Goal: Communication & Community: Connect with others

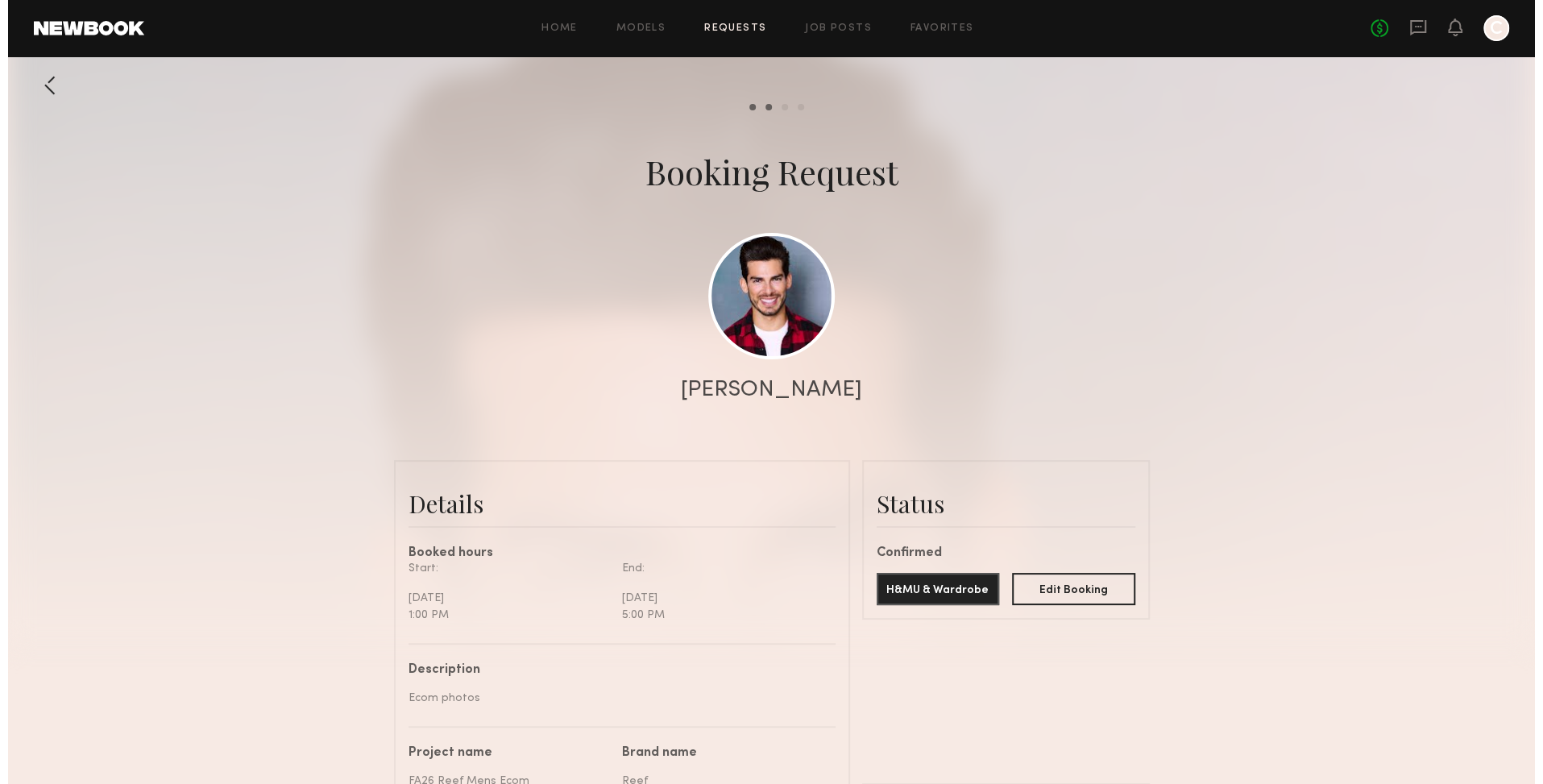
scroll to position [3650, 0]
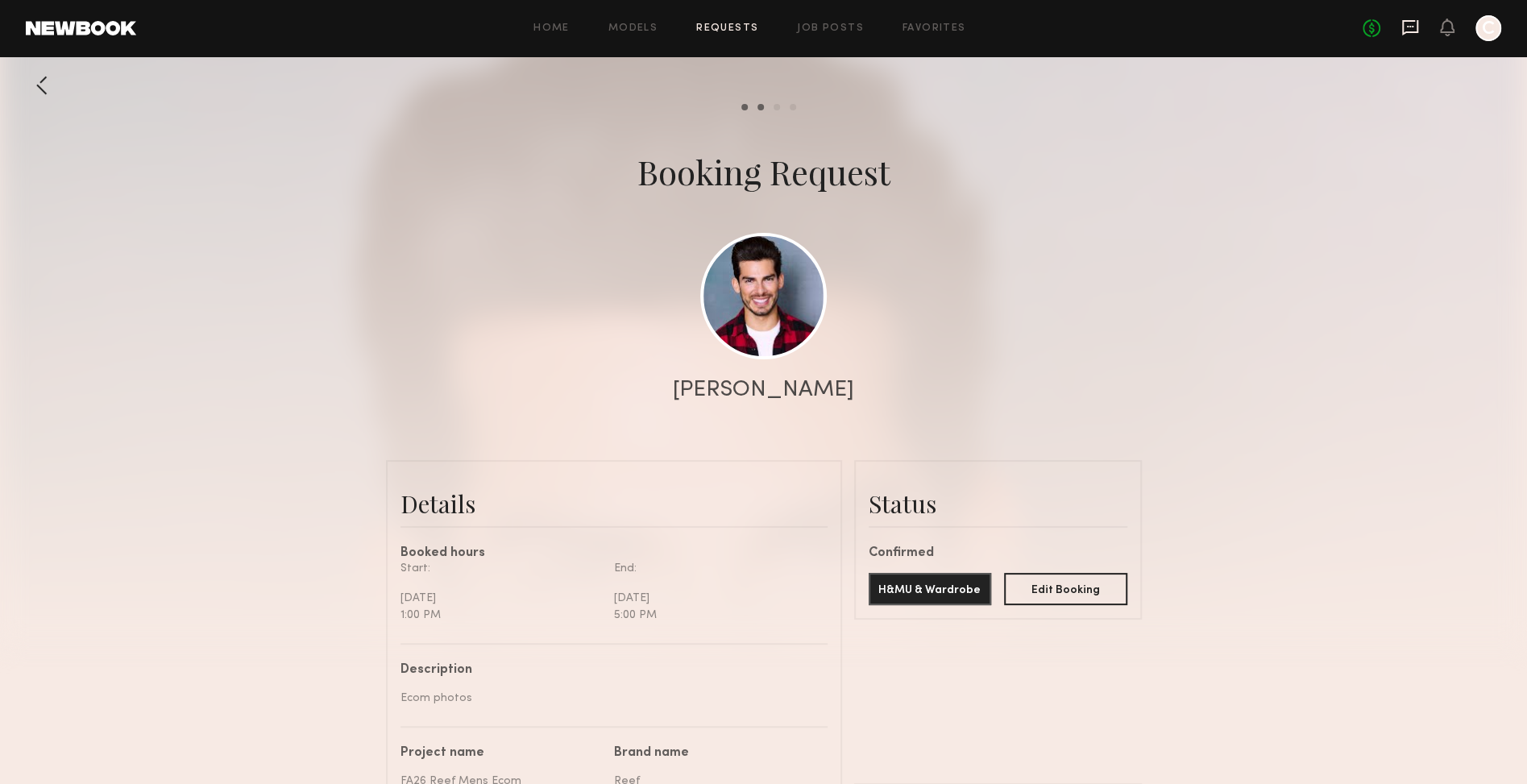
click at [1411, 33] on icon at bounding box center [1410, 27] width 18 height 18
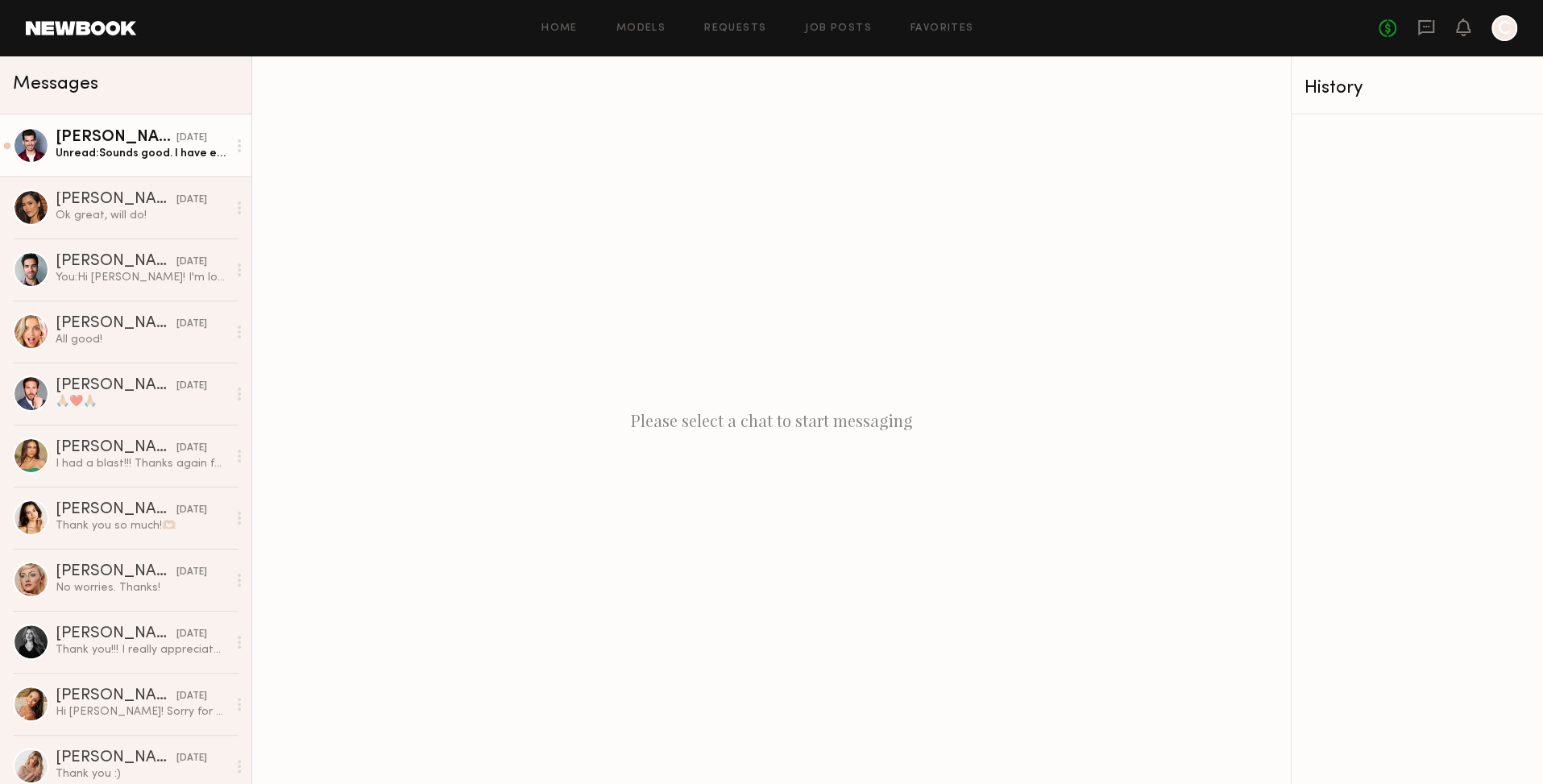
click at [137, 147] on div "Unread: Sounds good. I have everything ready. Talk to you soon. Thank you" at bounding box center [141, 154] width 171 height 15
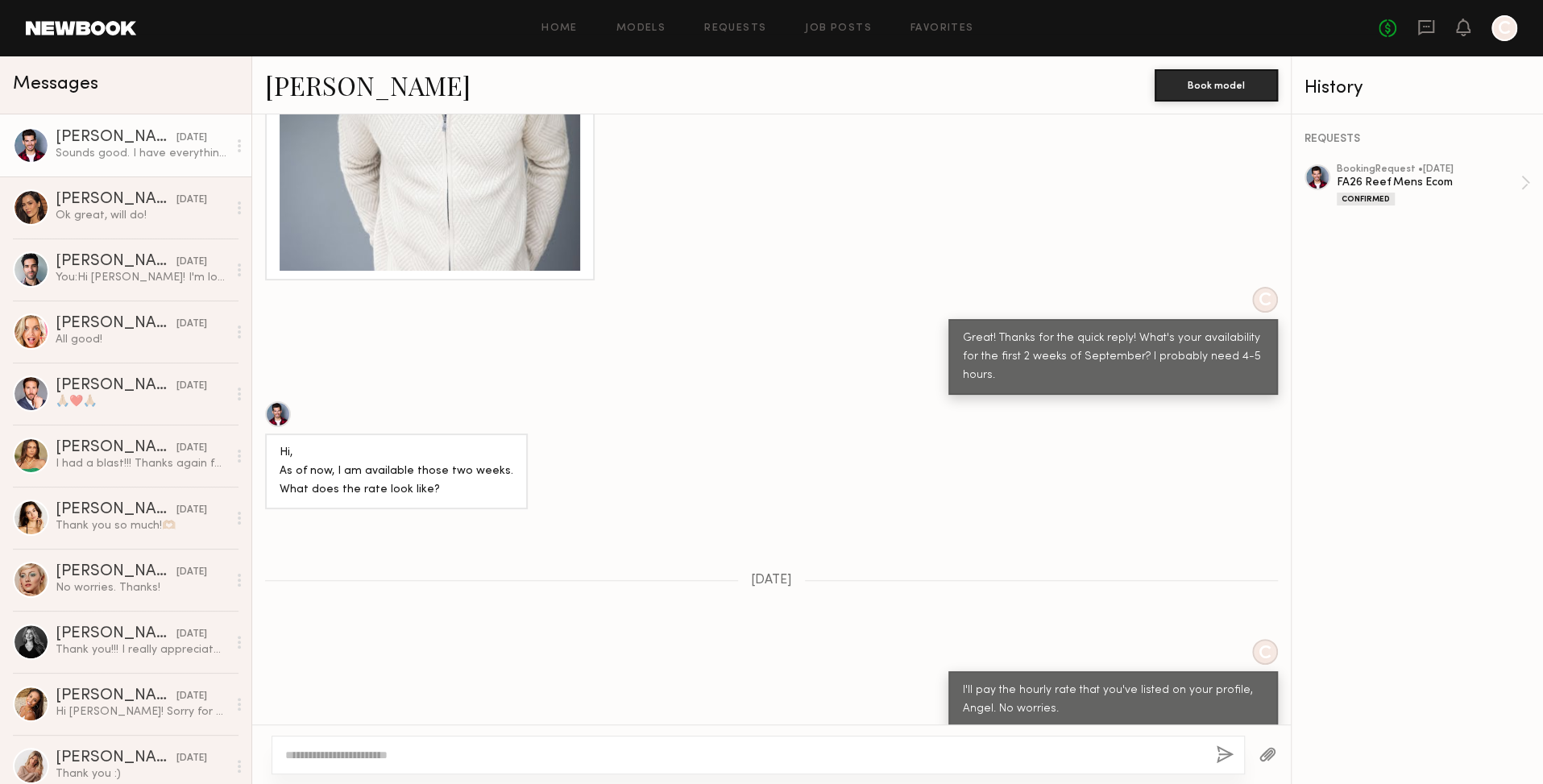
scroll to position [3296, 0]
